Goal: Task Accomplishment & Management: Use online tool/utility

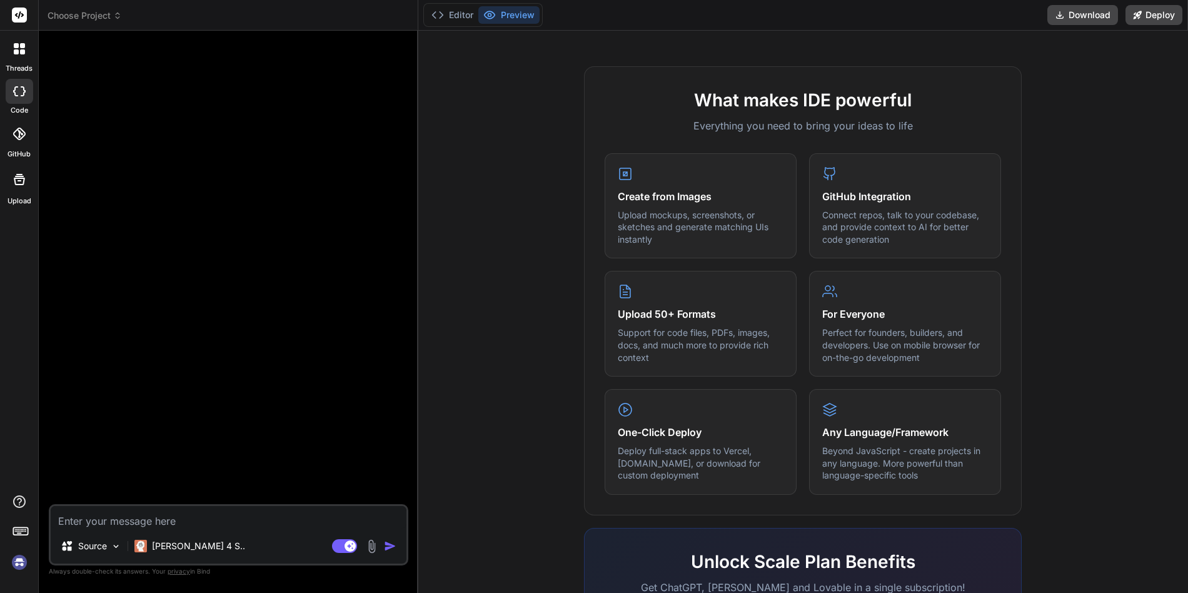
scroll to position [600, 0]
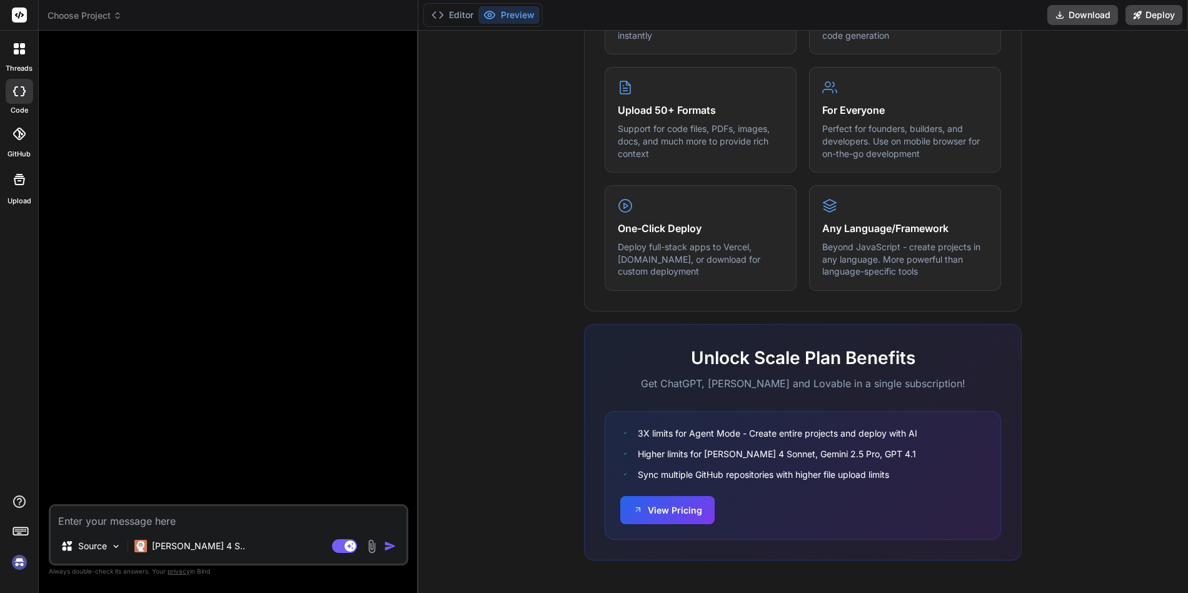
click at [108, 25] on header "Choose Project Created with Pixso." at bounding box center [229, 15] width 380 height 31
click at [108, 22] on header "Choose Project Created with Pixso." at bounding box center [229, 15] width 380 height 31
click at [19, 565] on img at bounding box center [19, 561] width 21 height 21
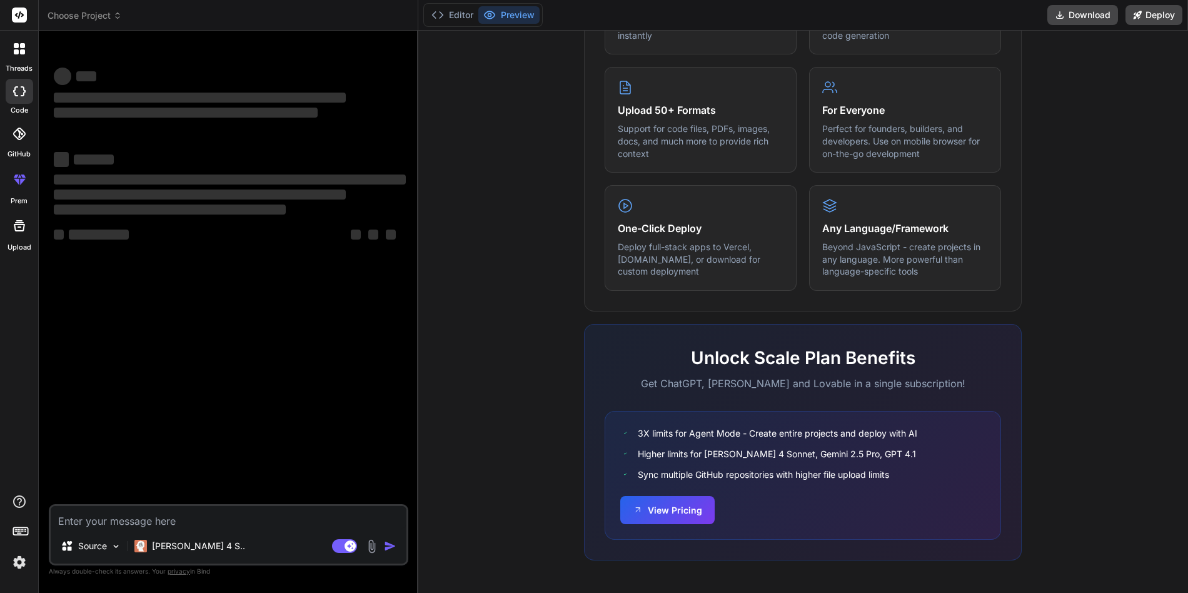
type textarea "x"
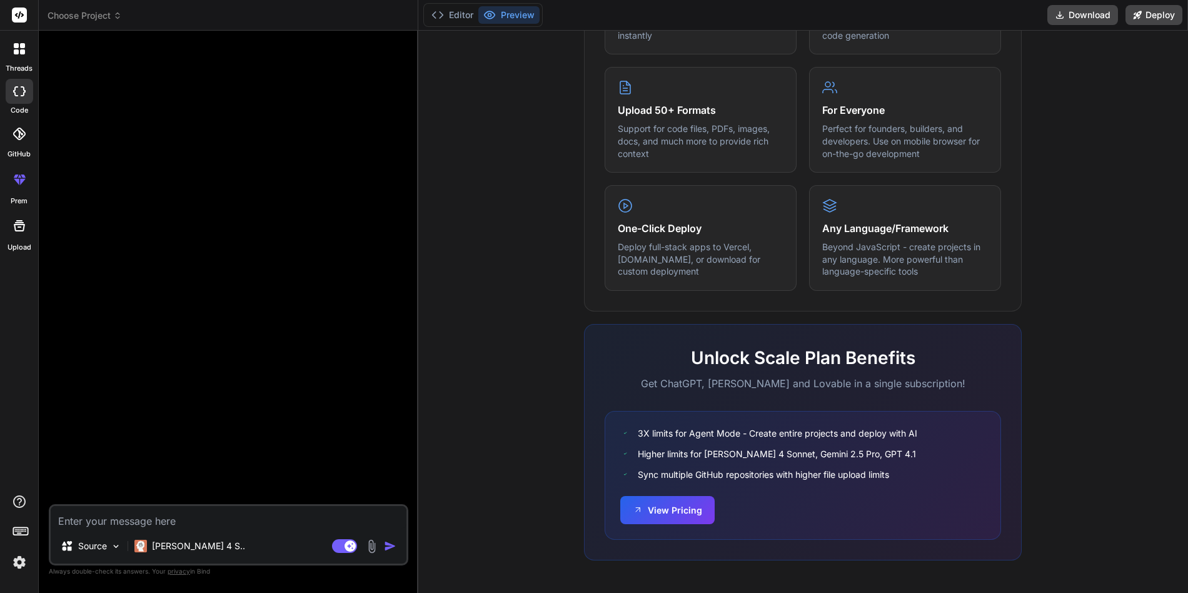
click at [24, 14] on rect at bounding box center [19, 15] width 15 height 15
click at [656, 516] on button "View Pricing" at bounding box center [667, 509] width 94 height 28
click at [64, 11] on span "Choose Project" at bounding box center [85, 15] width 74 height 13
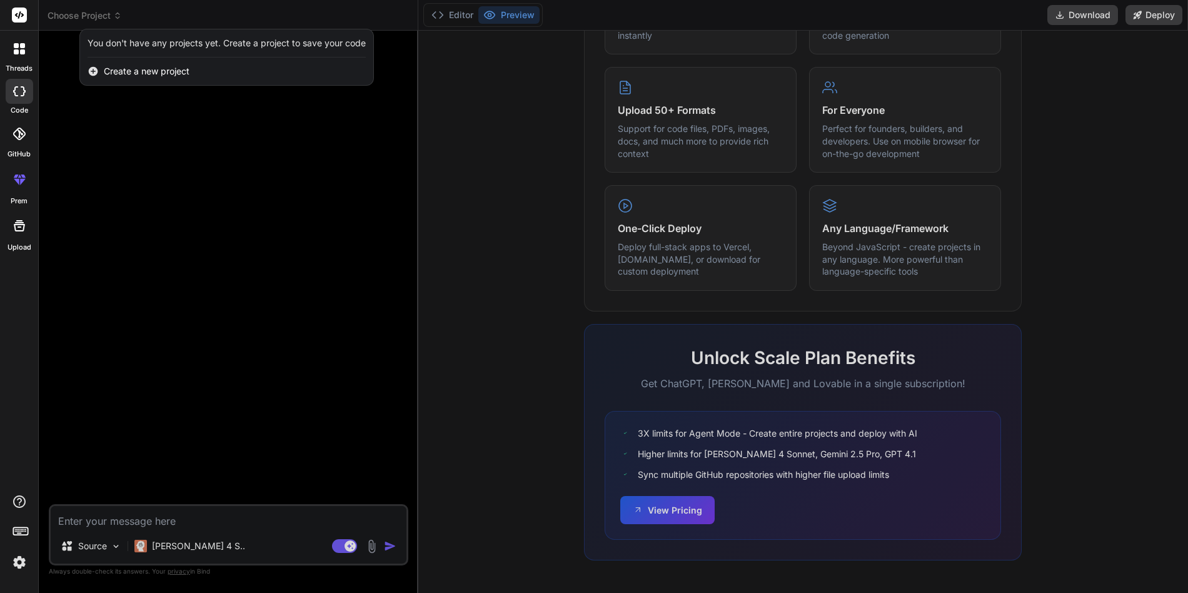
click at [152, 72] on span "Create a new project" at bounding box center [147, 71] width 86 height 13
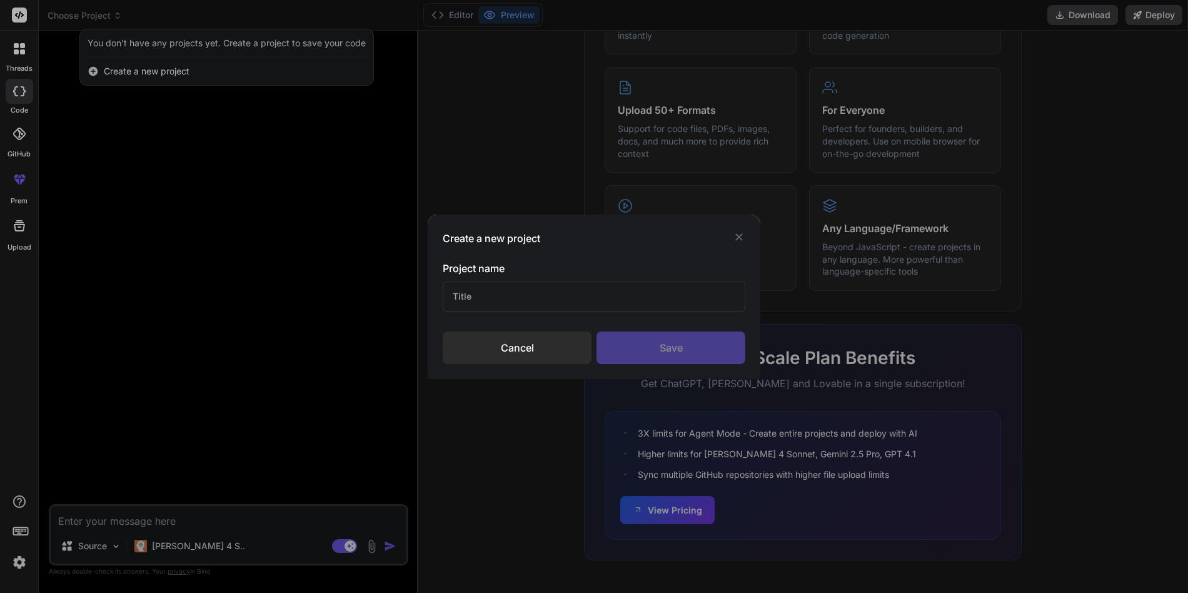
click at [533, 289] on input "text" at bounding box center [594, 296] width 303 height 31
type input "Bind_Test"
click at [687, 364] on div "Create a new project Project name Bind_Test Cancel Save" at bounding box center [594, 296] width 333 height 164
click at [686, 353] on div "Save" at bounding box center [670, 347] width 149 height 33
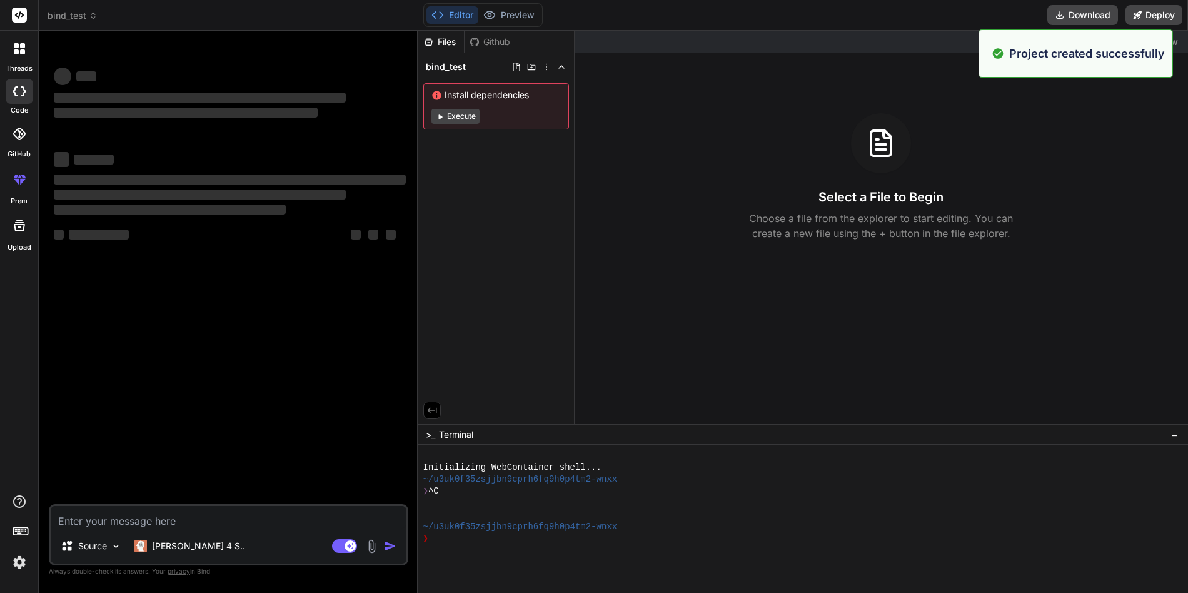
type textarea "x"
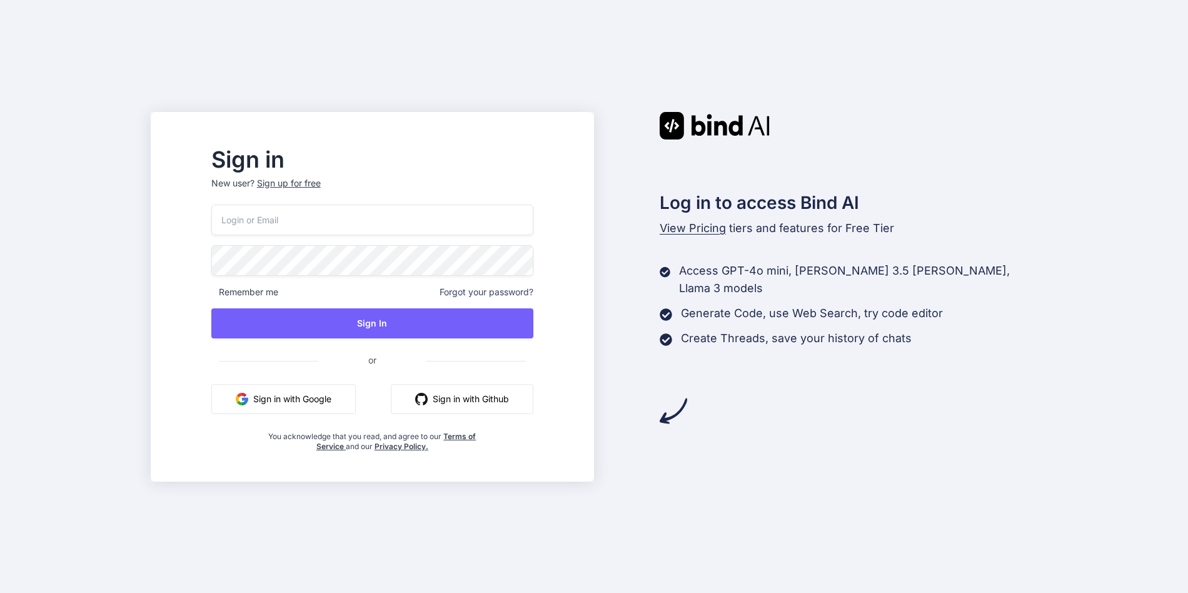
click at [689, 230] on span "View Pricing" at bounding box center [693, 227] width 66 height 13
click at [688, 229] on span "View Pricing" at bounding box center [693, 227] width 66 height 13
click at [698, 221] on span "View Pricing" at bounding box center [693, 227] width 66 height 13
click at [324, 404] on button "Sign in with Google" at bounding box center [283, 399] width 144 height 30
click at [321, 180] on div "Sign up for free" at bounding box center [289, 183] width 64 height 13
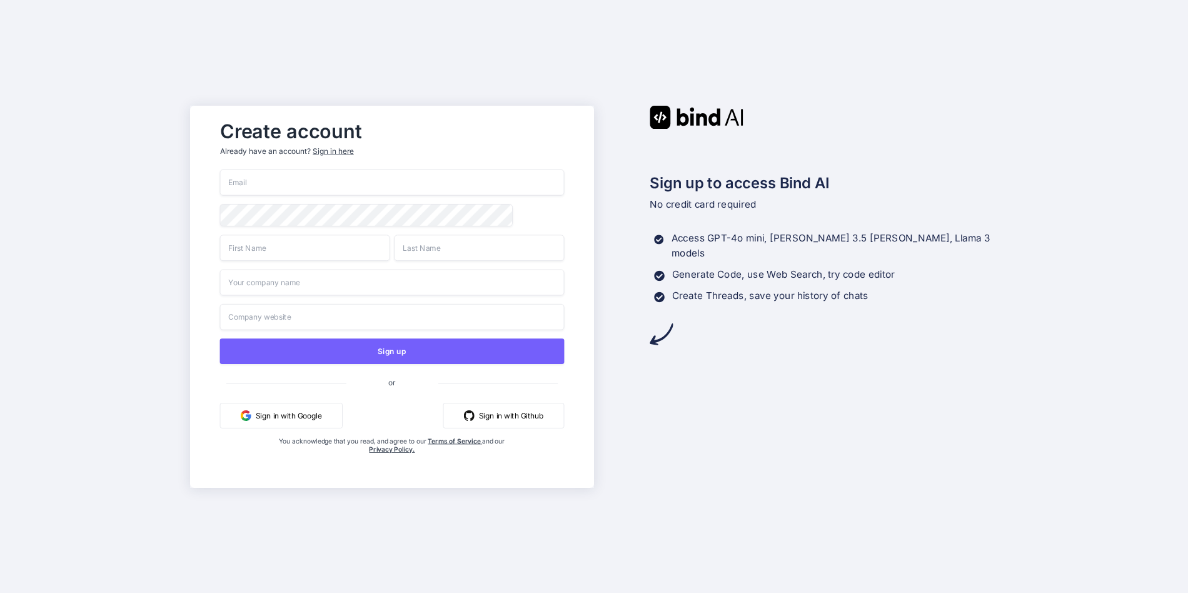
click at [388, 174] on input "email" at bounding box center [392, 182] width 345 height 26
click at [331, 421] on button "Sign in with Google" at bounding box center [281, 415] width 123 height 26
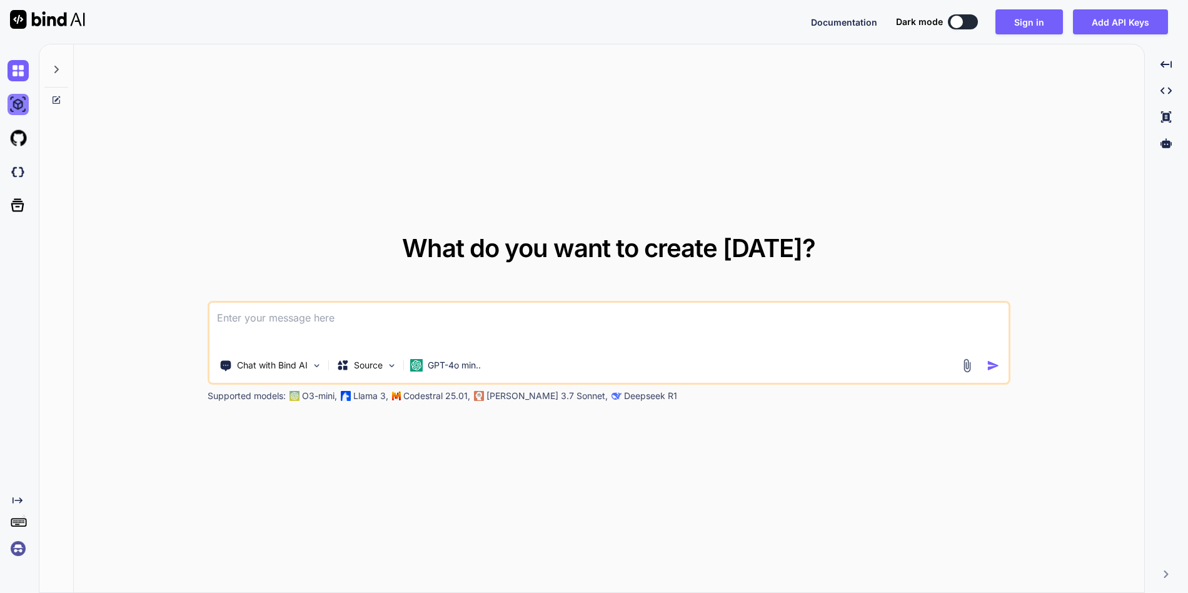
click at [14, 103] on img at bounding box center [18, 104] width 21 height 21
type textarea "x"
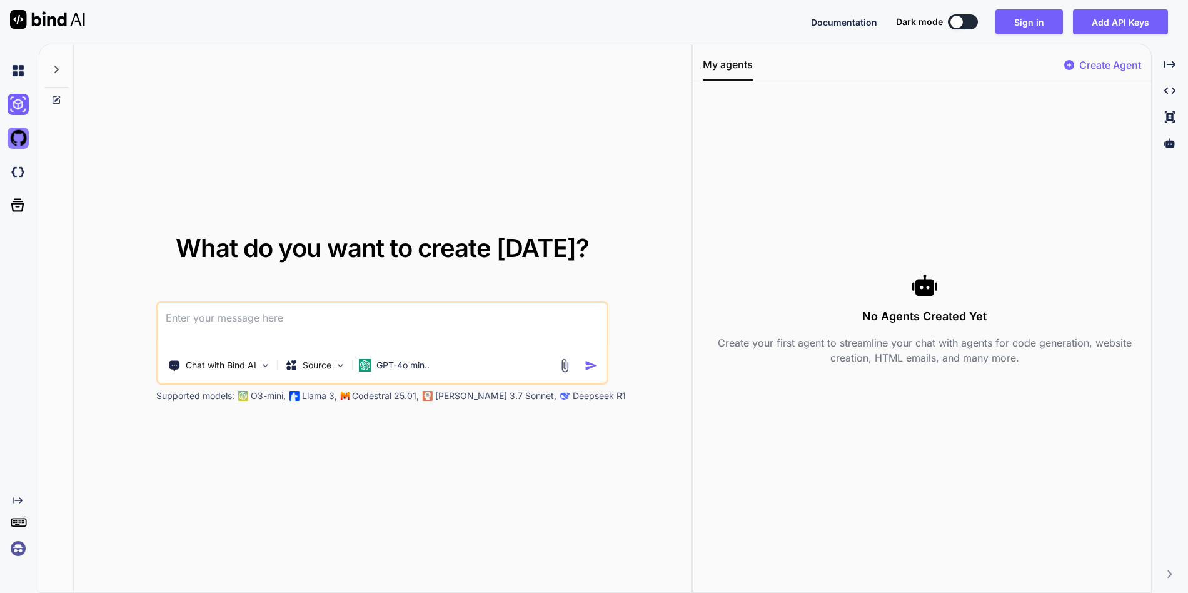
click at [18, 139] on img at bounding box center [18, 138] width 21 height 21
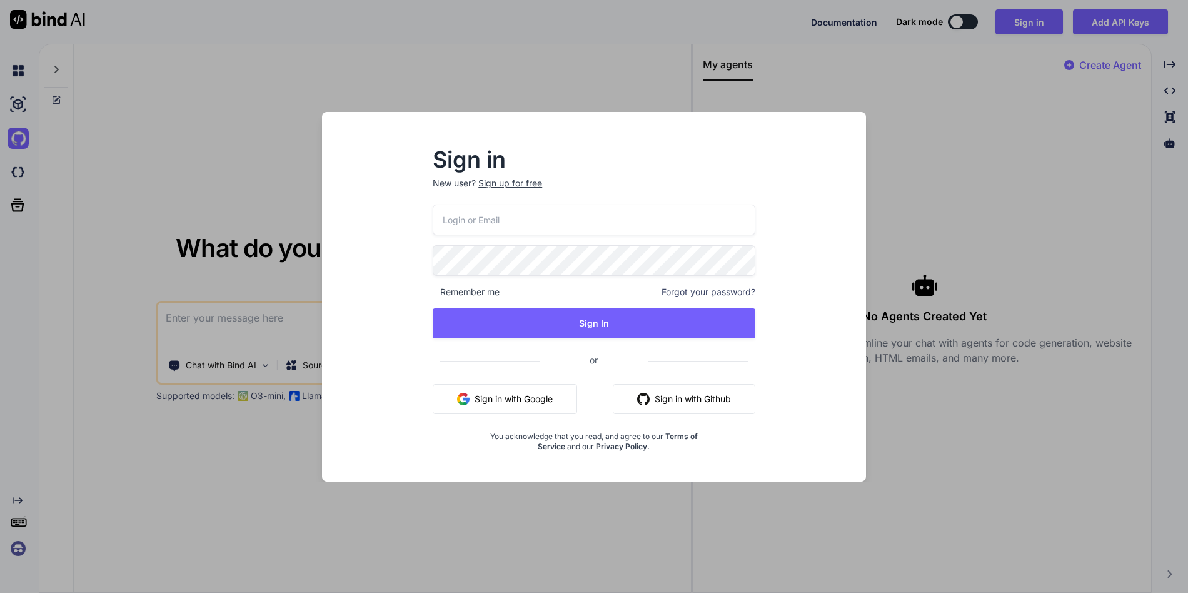
click at [19, 178] on div "Sign in New user? Sign up for free Remember me Forgot your password? Sign In or…" at bounding box center [594, 296] width 1188 height 593
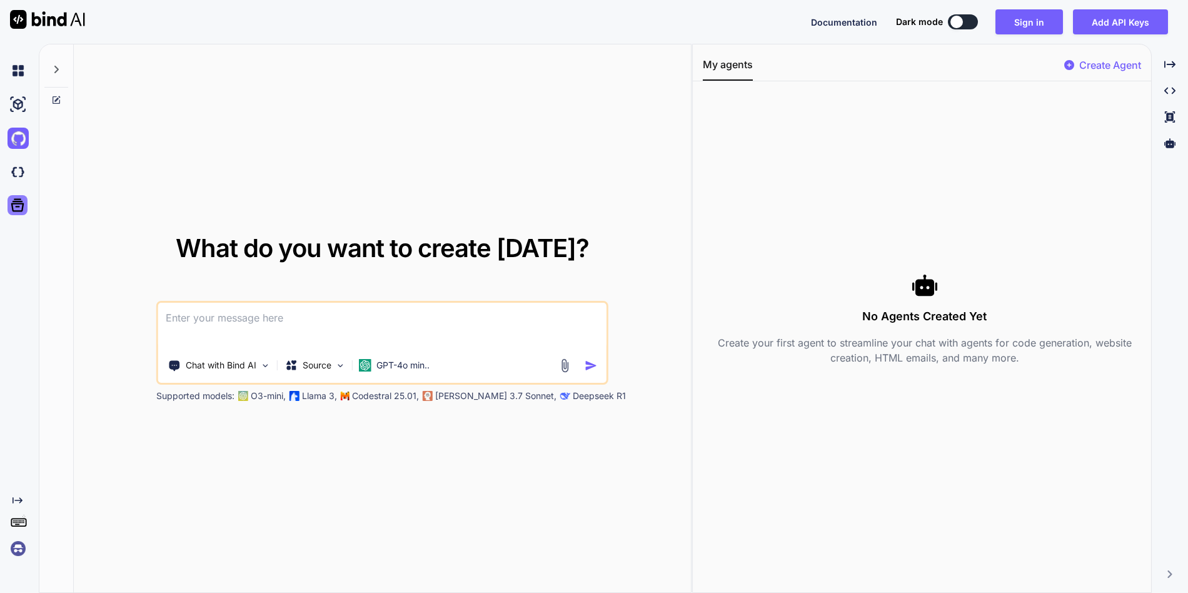
click at [23, 210] on icon at bounding box center [18, 205] width 18 height 18
